Goal: Task Accomplishment & Management: Use online tool/utility

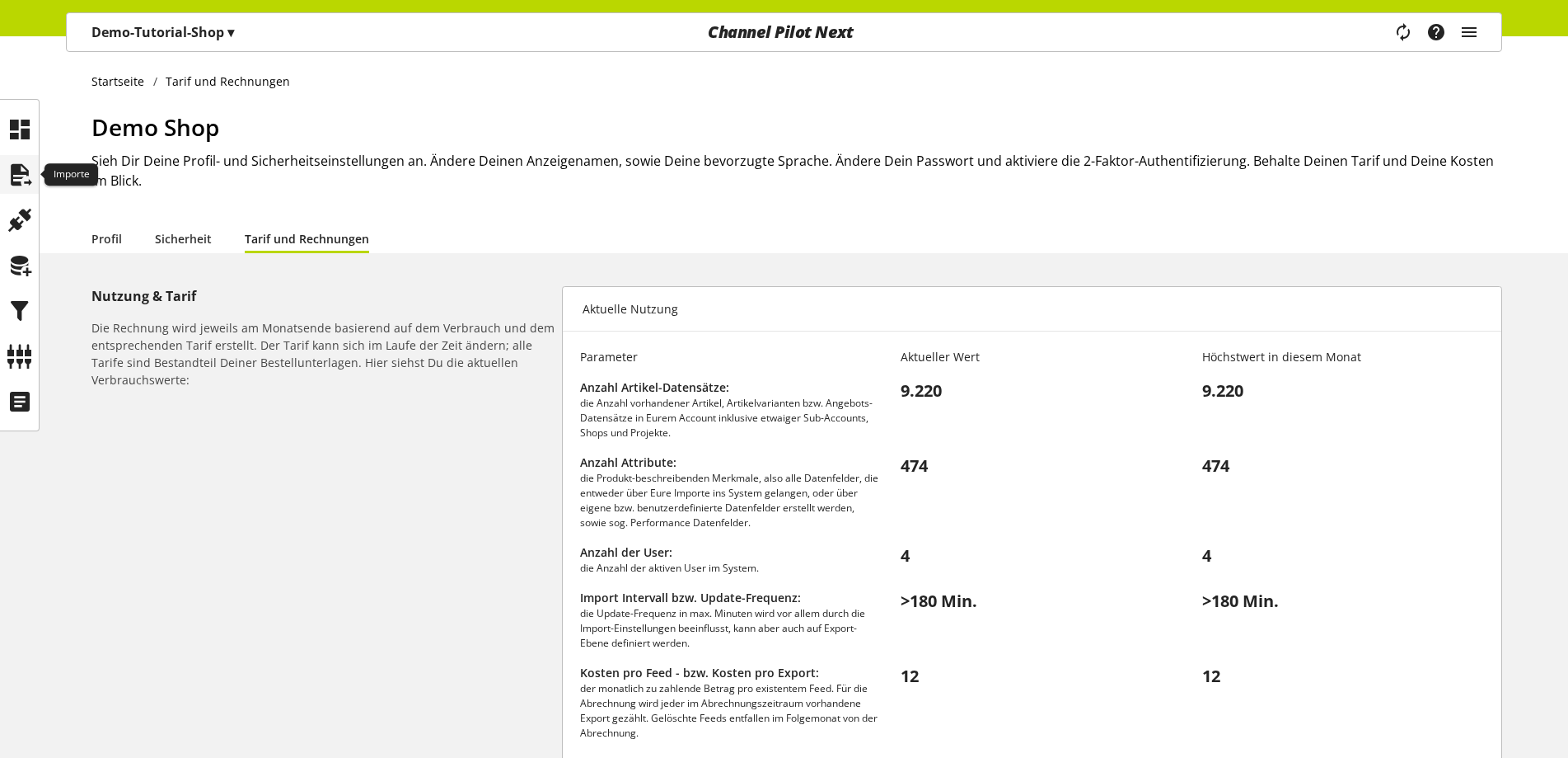
click at [13, 179] on icon at bounding box center [20, 174] width 27 height 33
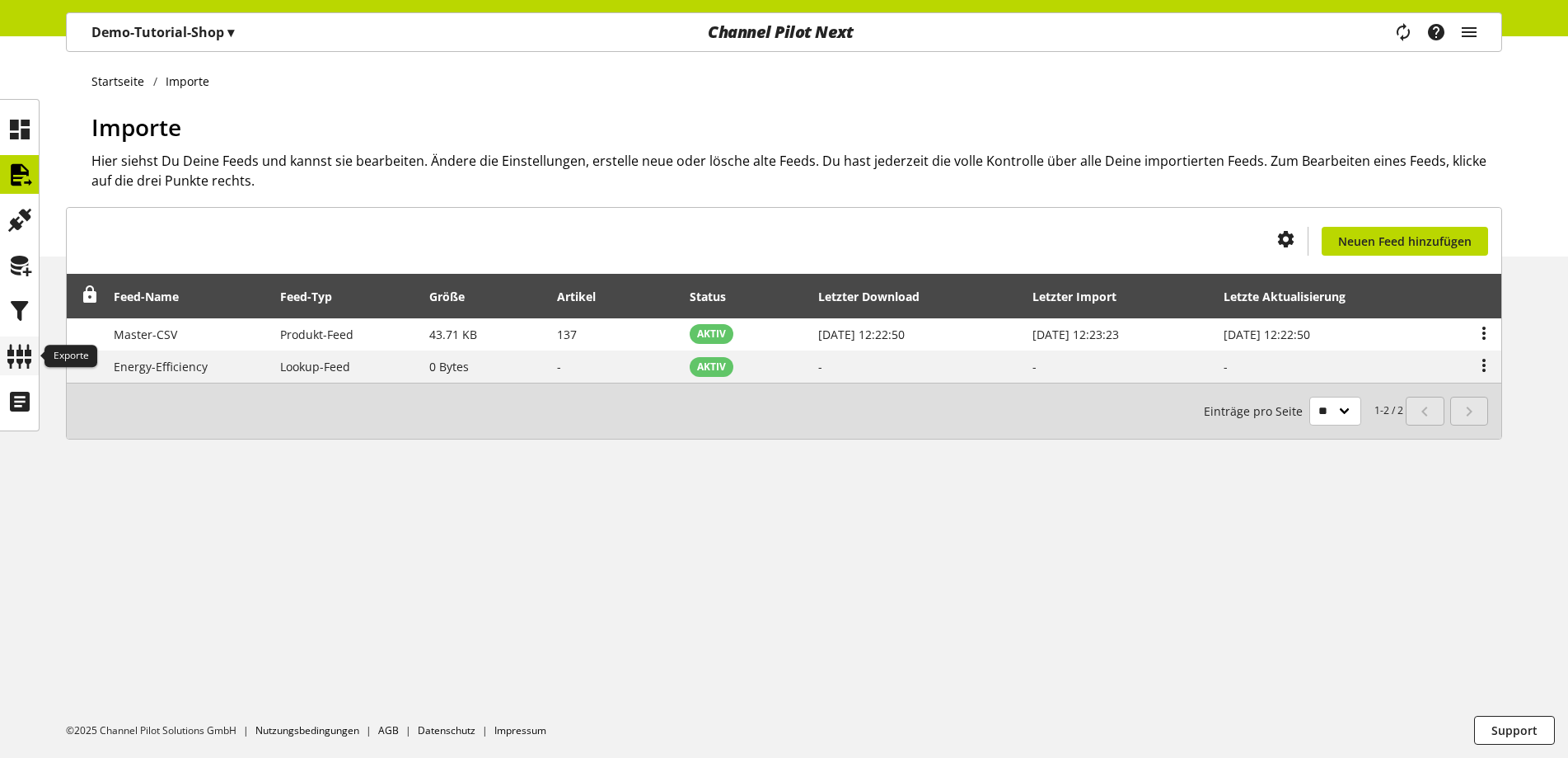
click at [29, 338] on div at bounding box center [19, 355] width 39 height 39
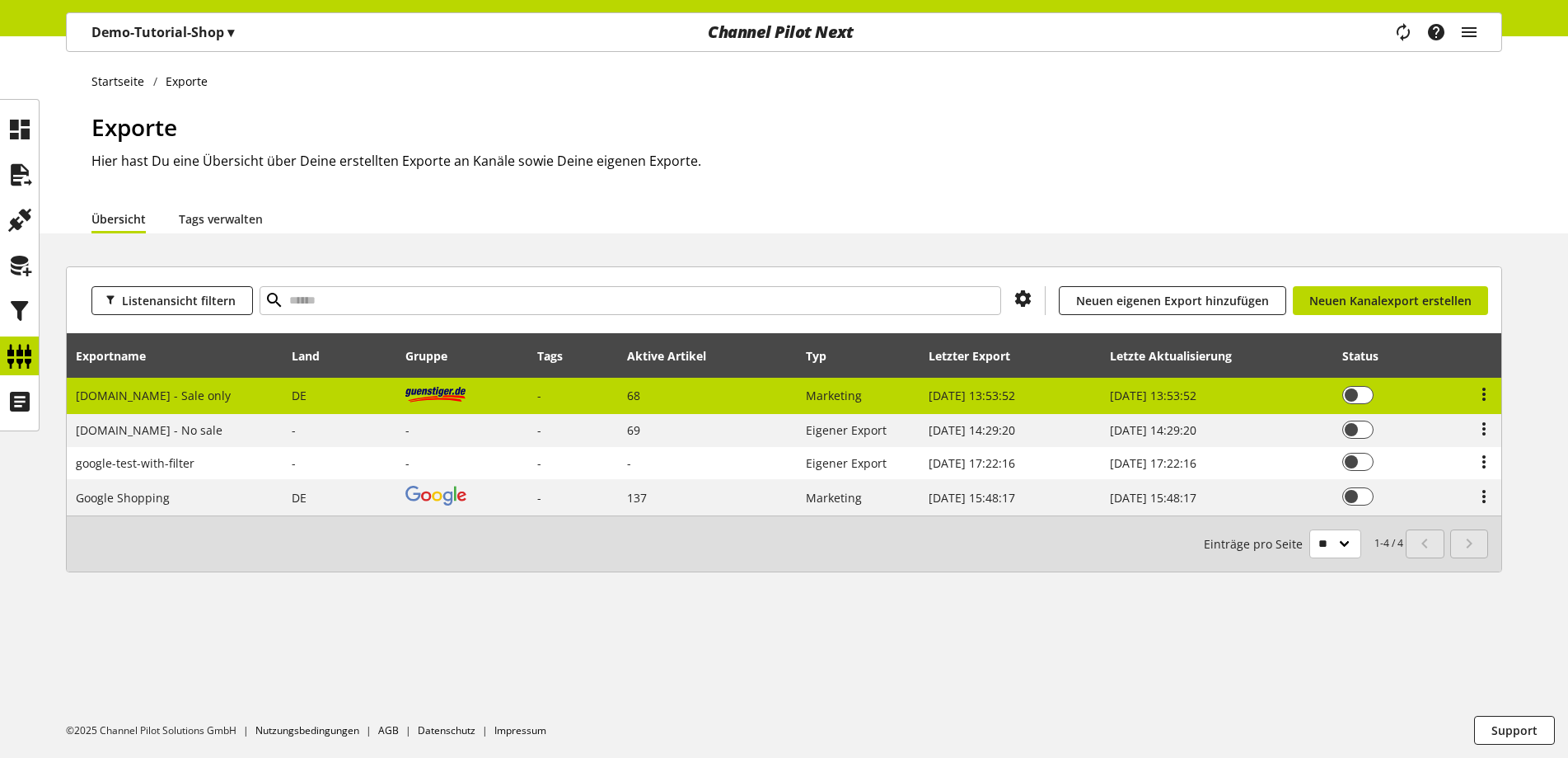
click at [284, 405] on td "DE" at bounding box center [340, 396] width 114 height 38
select select "********"
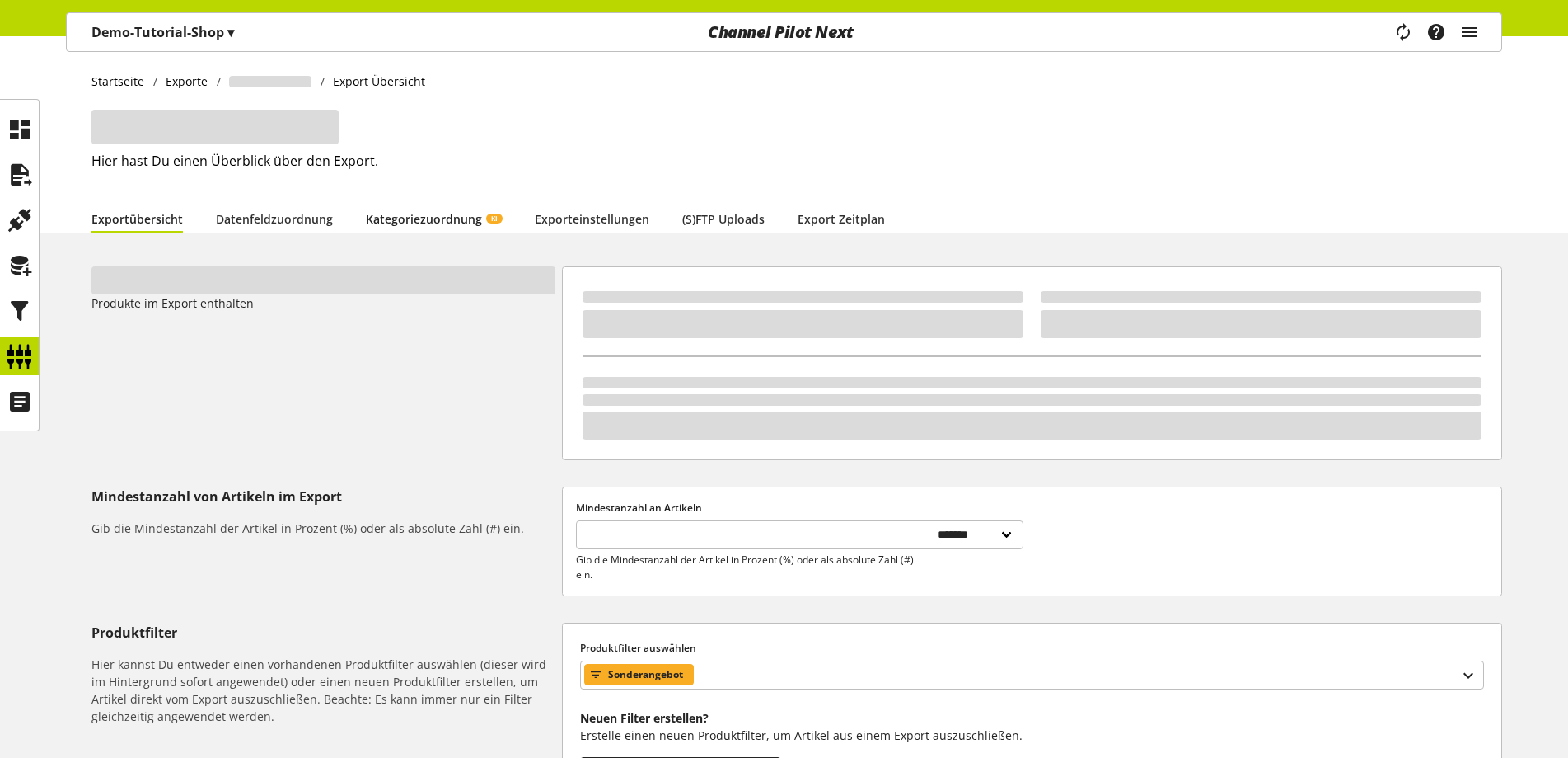
click at [414, 211] on link "Kategoriezuordnung KI" at bounding box center [434, 219] width 136 height 18
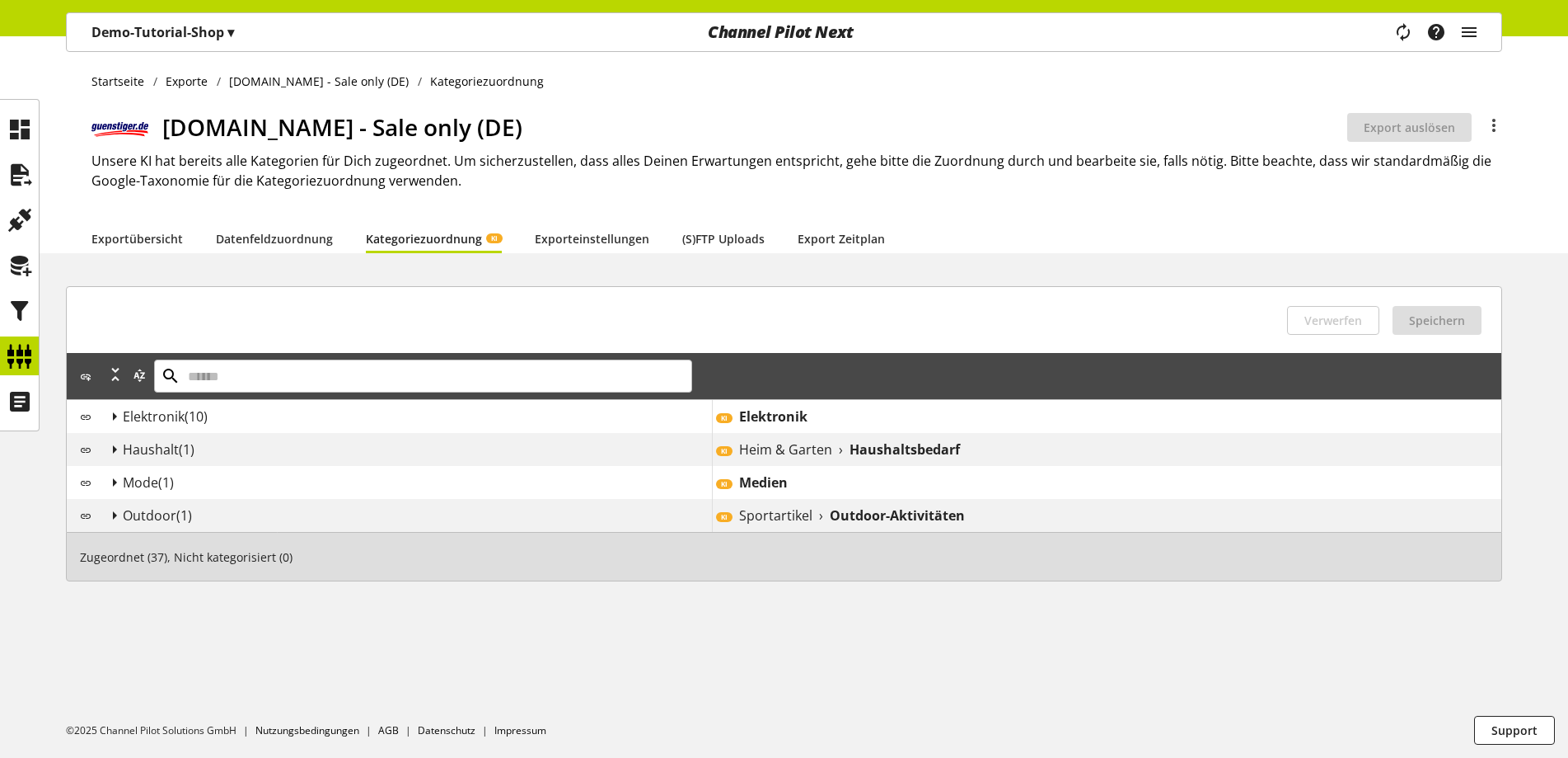
click at [430, 415] on div "Elektronik (10)" at bounding box center [417, 416] width 589 height 20
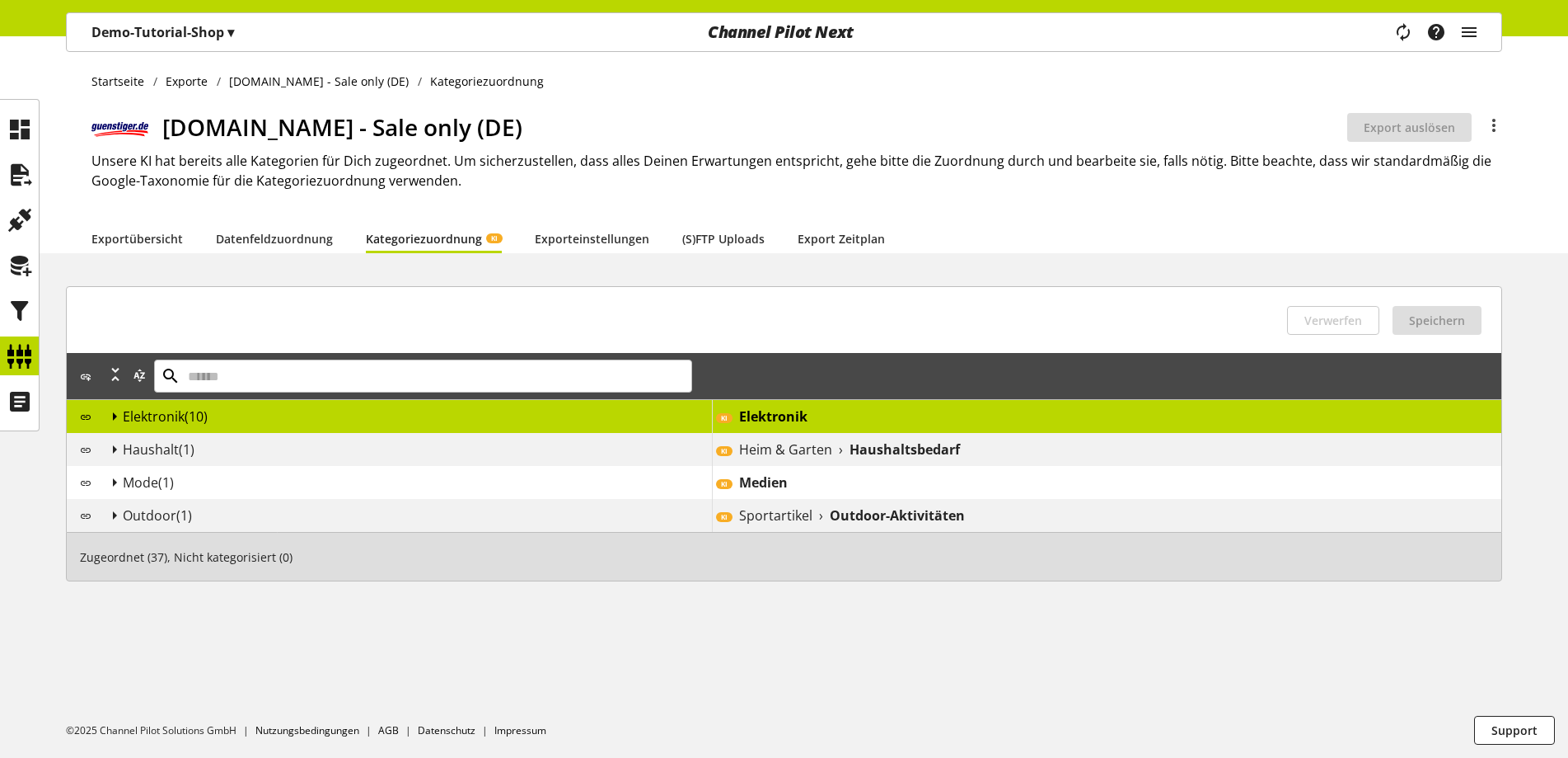
click at [256, 405] on div "Elektronik (10)" at bounding box center [406, 416] width 613 height 23
click at [256, 416] on div "Elektronik (10)" at bounding box center [417, 416] width 589 height 20
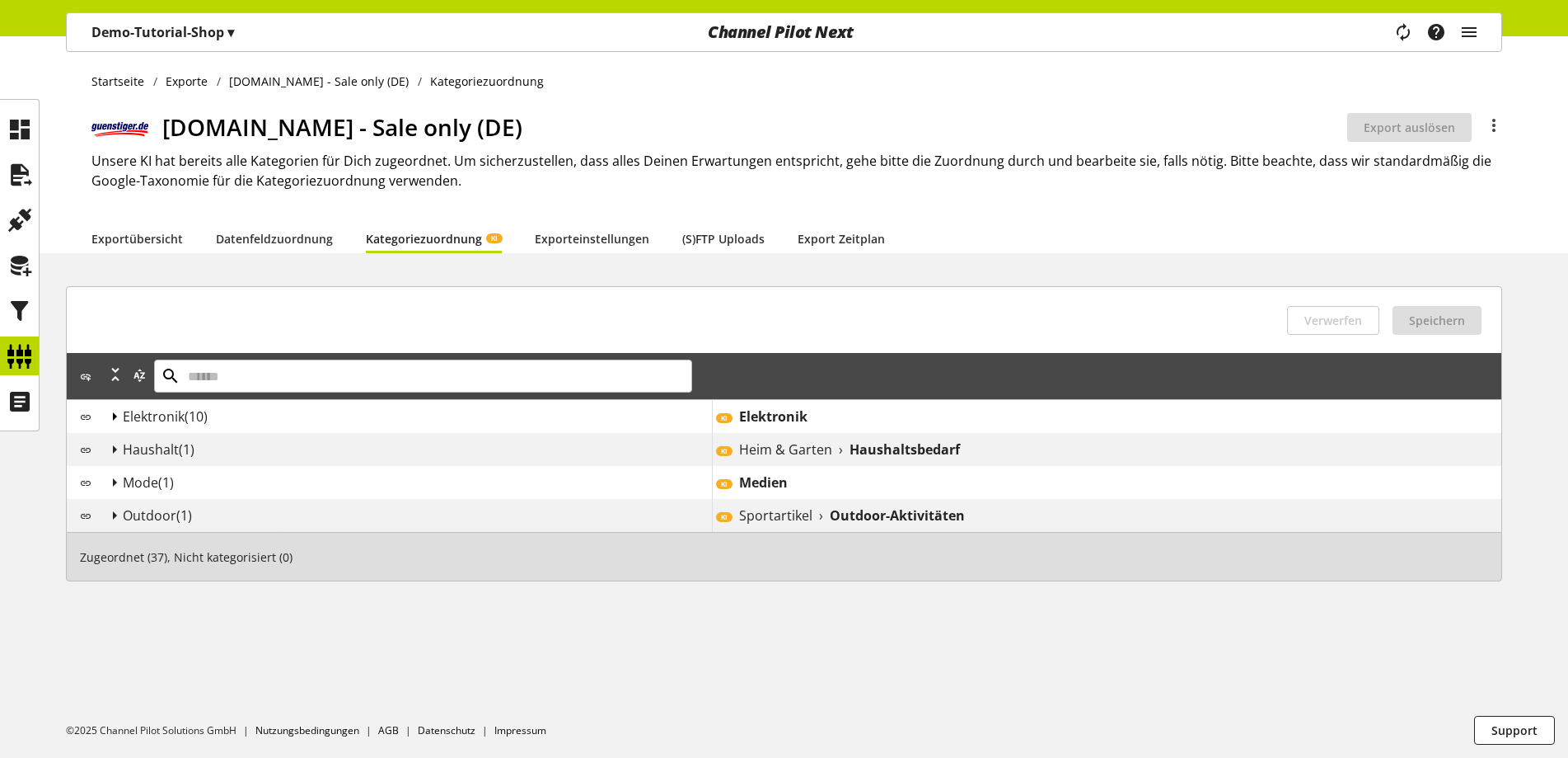
click at [115, 415] on icon at bounding box center [115, 416] width 20 height 30
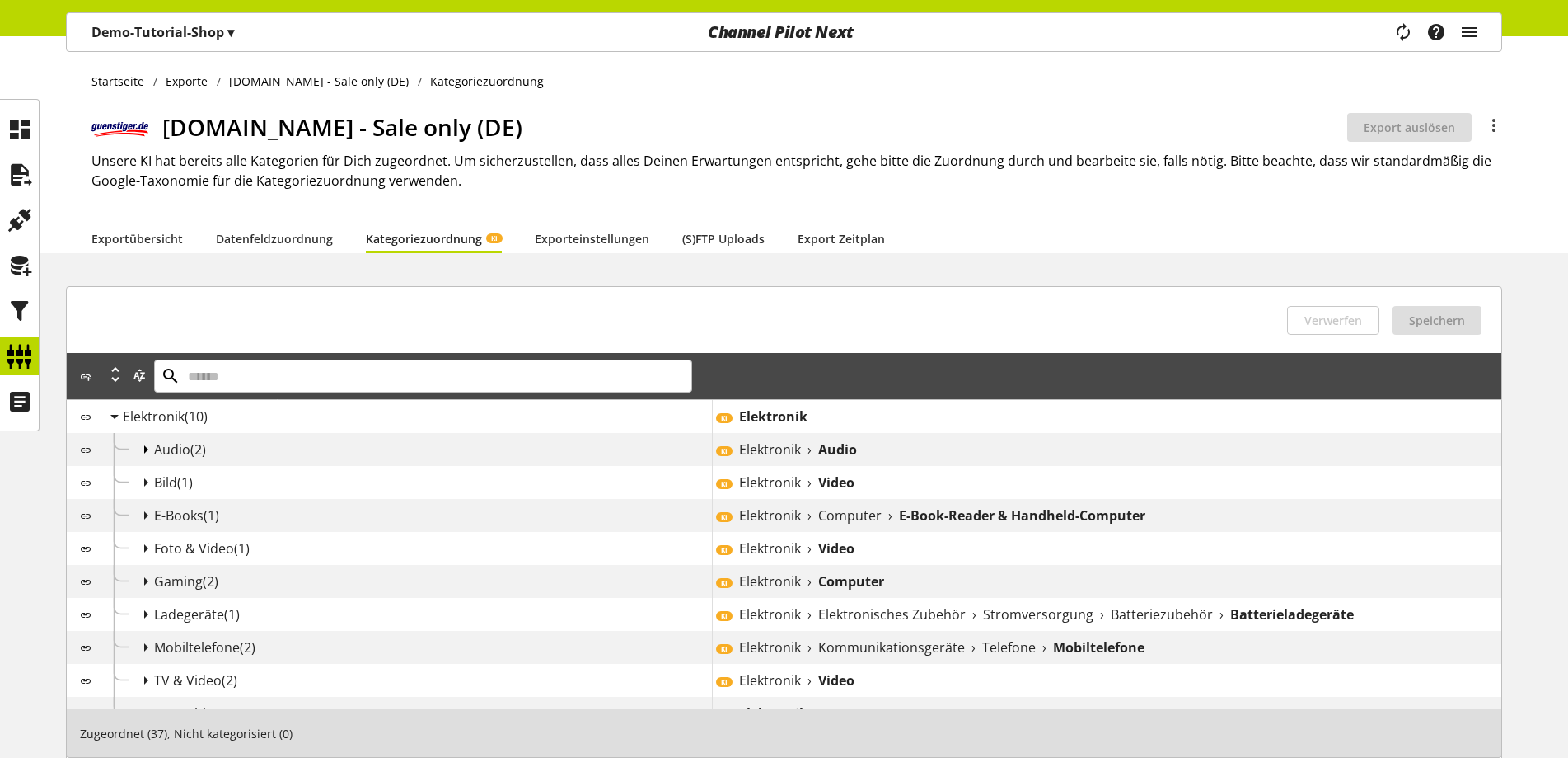
click at [140, 450] on icon at bounding box center [146, 450] width 20 height 30
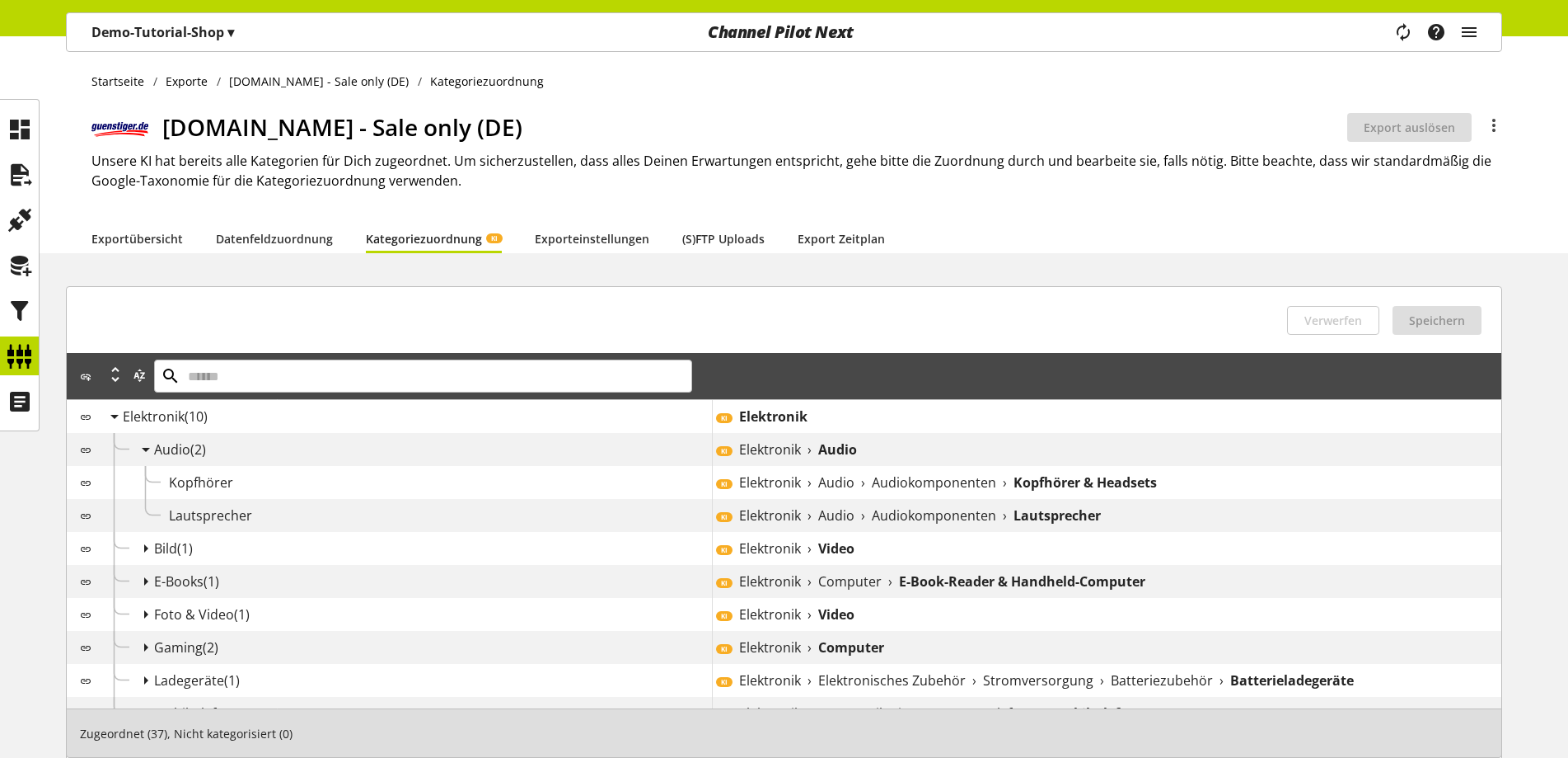
click at [181, 478] on span "Kopfhörer" at bounding box center [201, 482] width 64 height 18
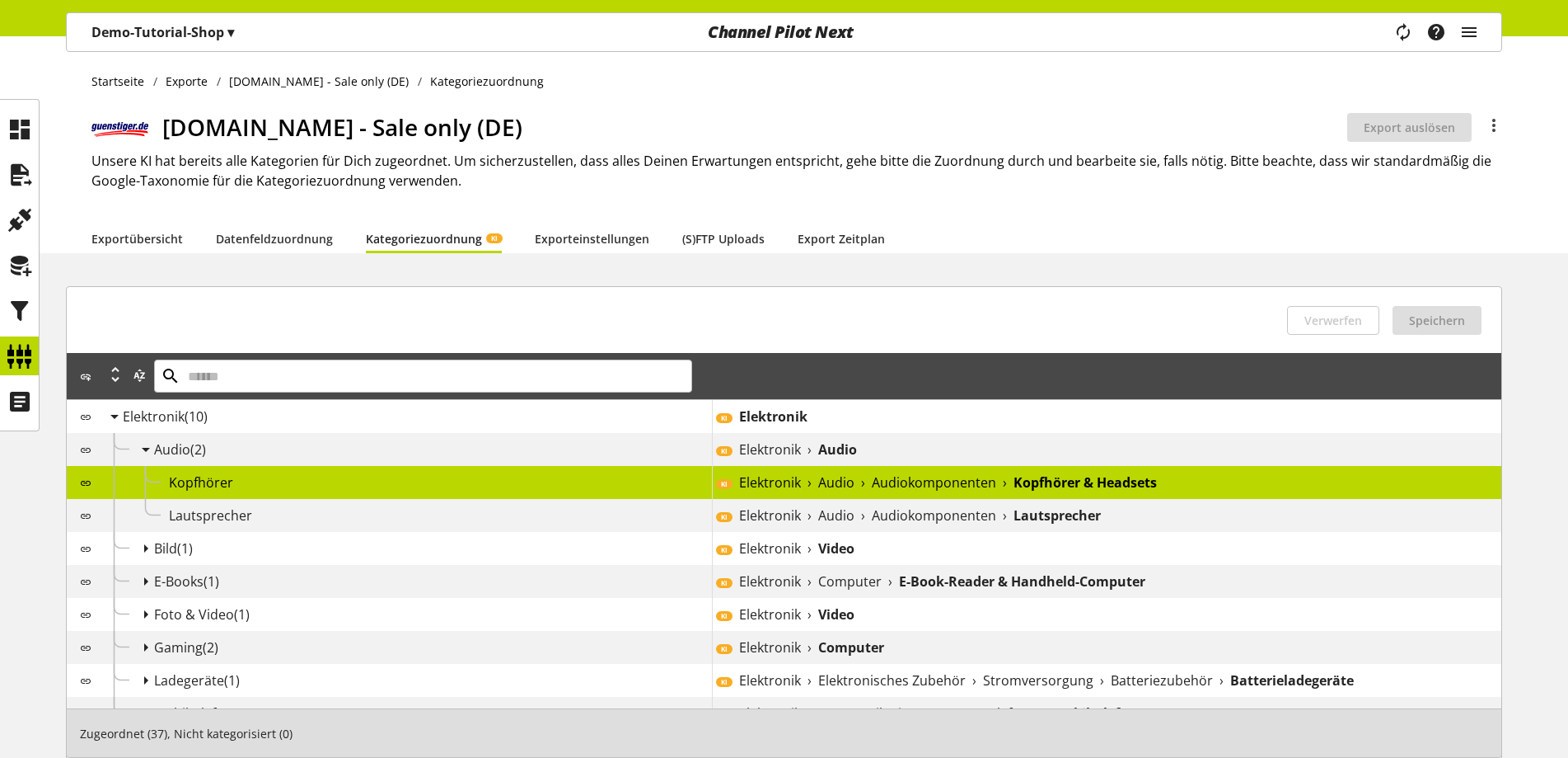
click at [364, 474] on div "Kopfhörer" at bounding box center [441, 482] width 543 height 20
